Goal: Task Accomplishment & Management: Manage account settings

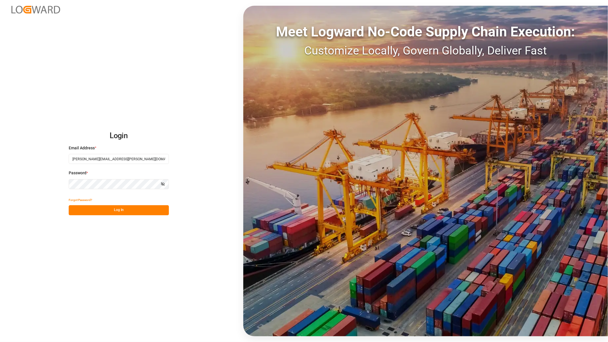
click at [153, 209] on button "Log In" at bounding box center [119, 210] width 100 height 10
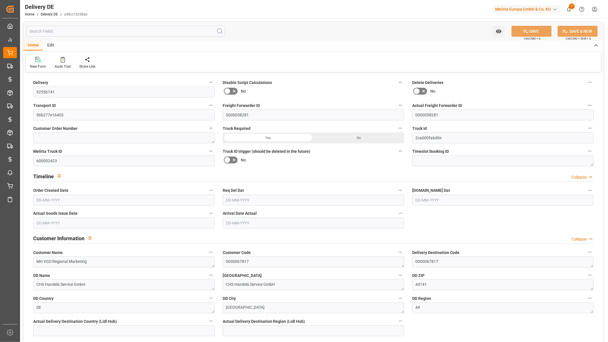
type input "0"
type input "1"
type input "0"
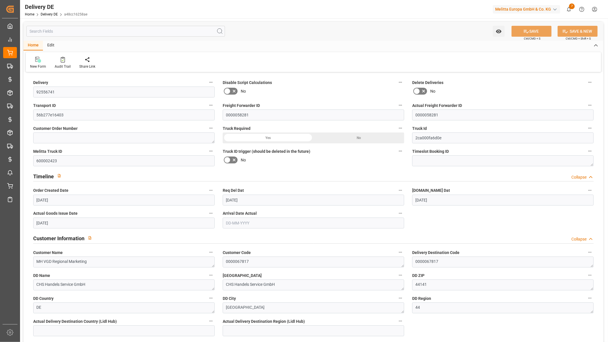
type input "[DATE]"
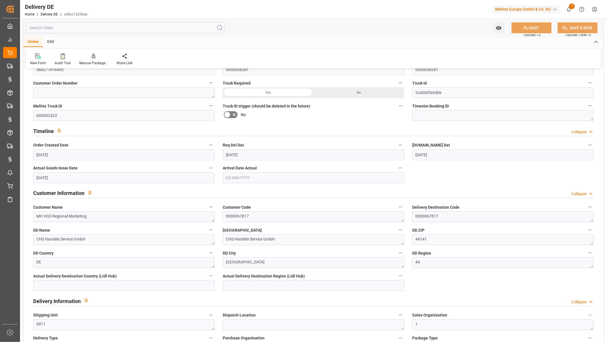
scroll to position [191, 0]
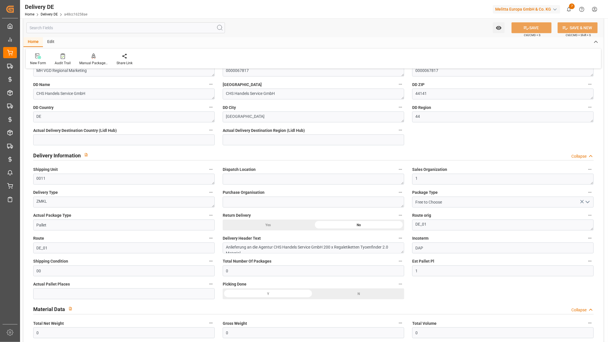
click at [596, 11] on html "Created by potrace 1.15, written by [PERSON_NAME] [DATE]-[DATE] Created by potr…" at bounding box center [304, 171] width 608 height 342
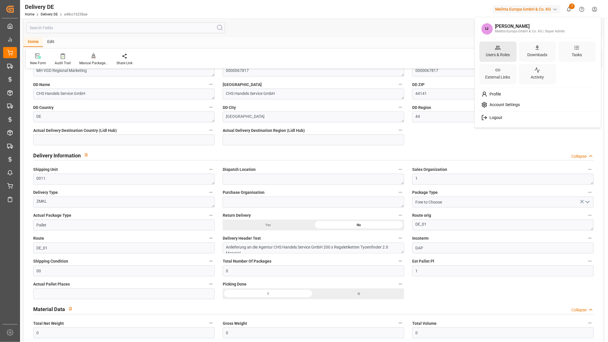
click at [501, 53] on div "Users & Roles" at bounding box center [498, 54] width 26 height 8
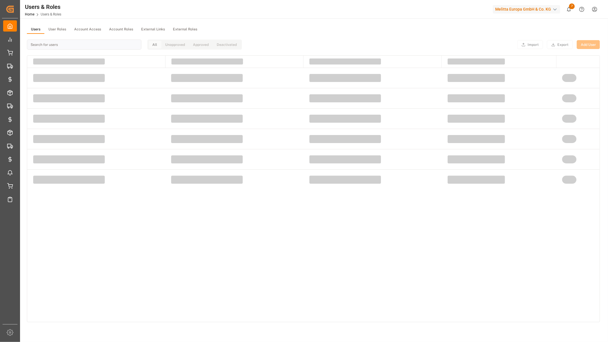
click at [53, 43] on input at bounding box center [84, 45] width 115 height 10
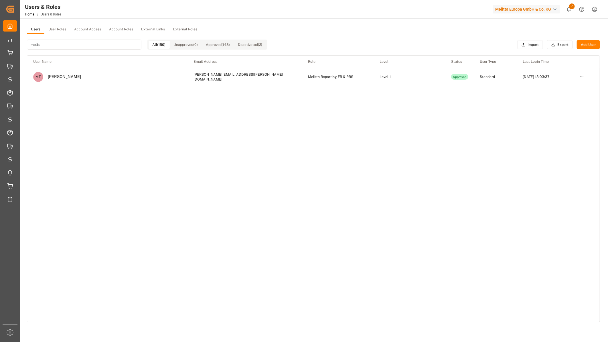
type input "[PERSON_NAME]"
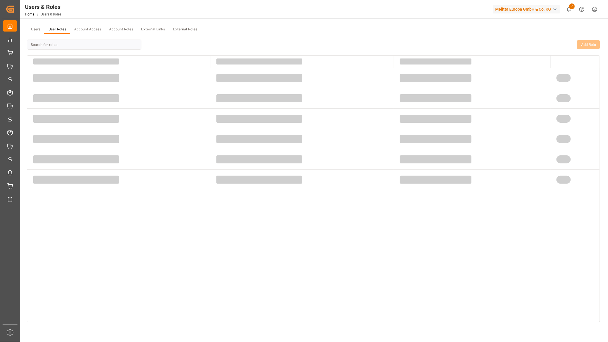
click at [59, 28] on button "User Roles" at bounding box center [57, 29] width 26 height 9
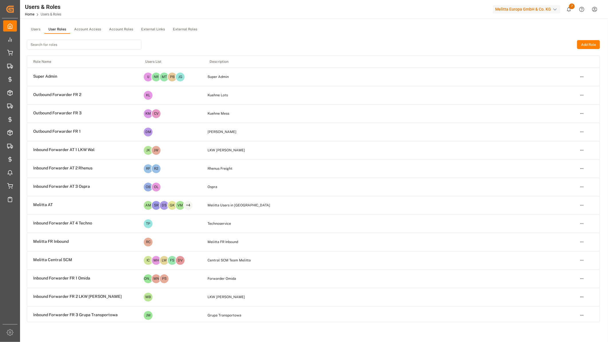
click at [58, 44] on input at bounding box center [84, 45] width 115 height 10
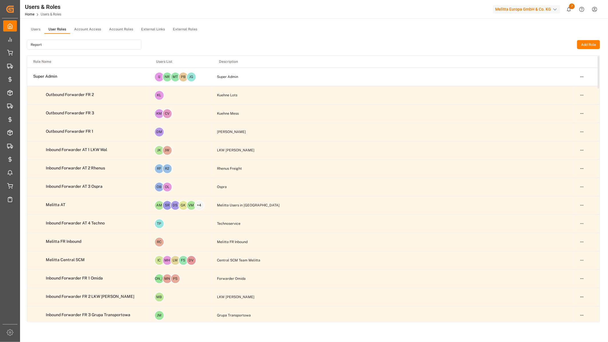
click at [49, 44] on input "Report" at bounding box center [84, 45] width 115 height 10
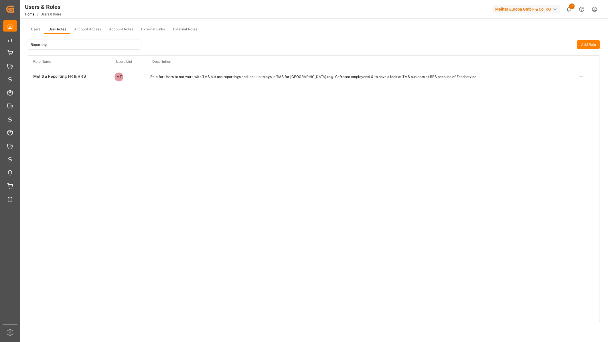
type input "Reporting"
click at [582, 77] on html "Created by potrace 1.15, written by [PERSON_NAME] [DATE]-[DATE] Created by potr…" at bounding box center [304, 171] width 608 height 342
click at [575, 88] on div "Edit" at bounding box center [571, 87] width 30 height 8
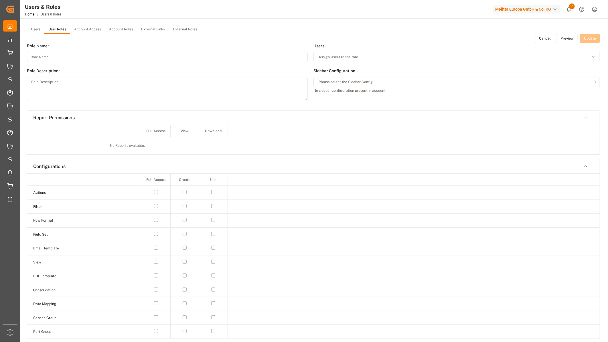
type input "Melitta Reporting FR & RRS"
type textarea "Role for Users to not work with TMS but use reportings and look up things in TM…"
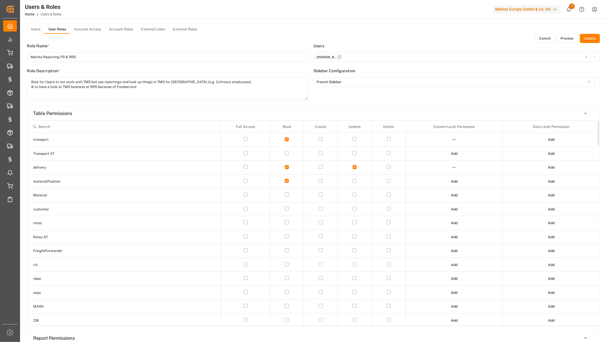
click at [113, 125] on input at bounding box center [124, 126] width 189 height 10
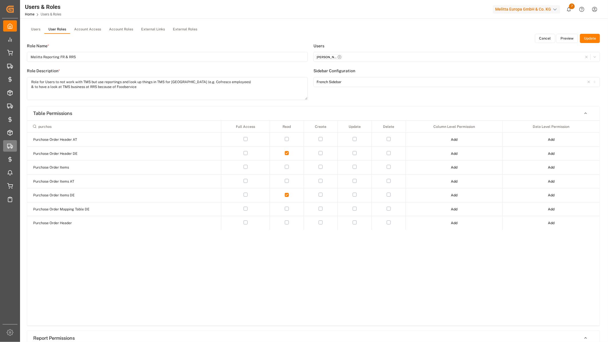
type input "purchas"
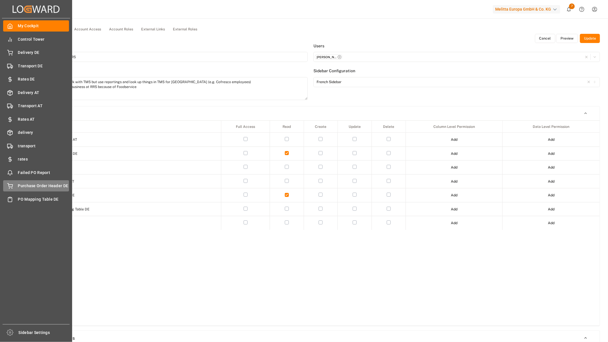
click at [15, 186] on div "Purchase Order Header DE Purchase Order Header DE" at bounding box center [36, 185] width 66 height 11
